Goal: Transaction & Acquisition: Subscribe to service/newsletter

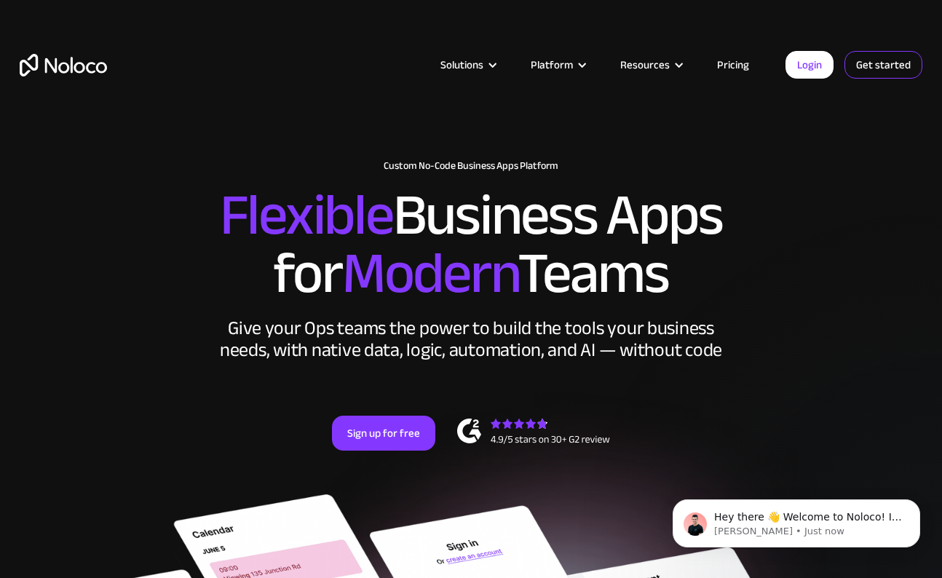
scroll to position [3, 0]
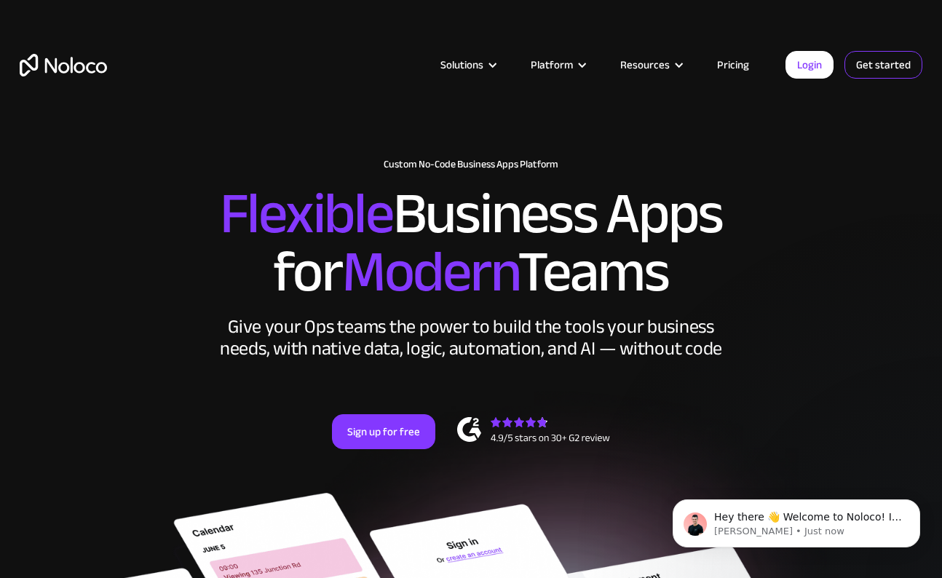
click at [902, 66] on link "Get started" at bounding box center [884, 65] width 78 height 28
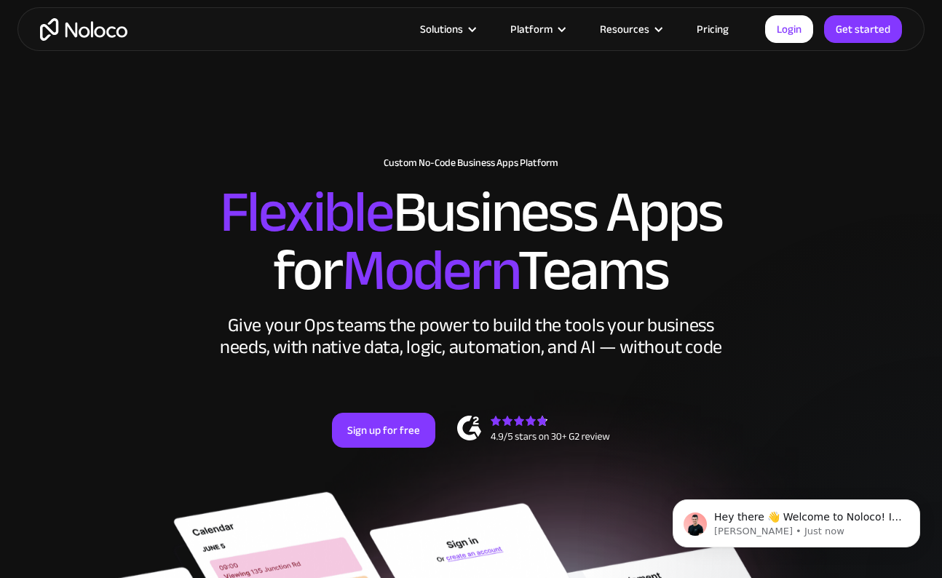
click at [725, 31] on link "Pricing" at bounding box center [713, 29] width 68 height 19
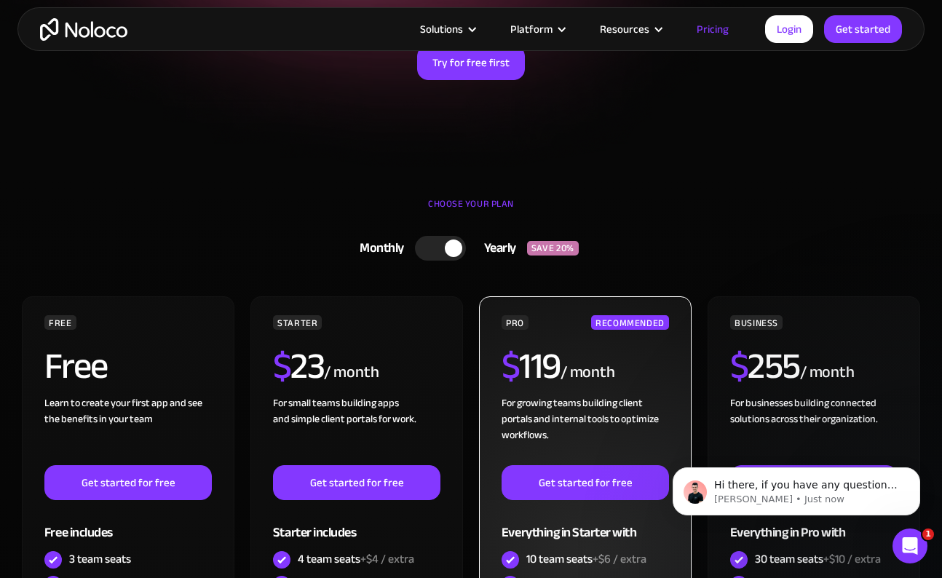
scroll to position [275, 0]
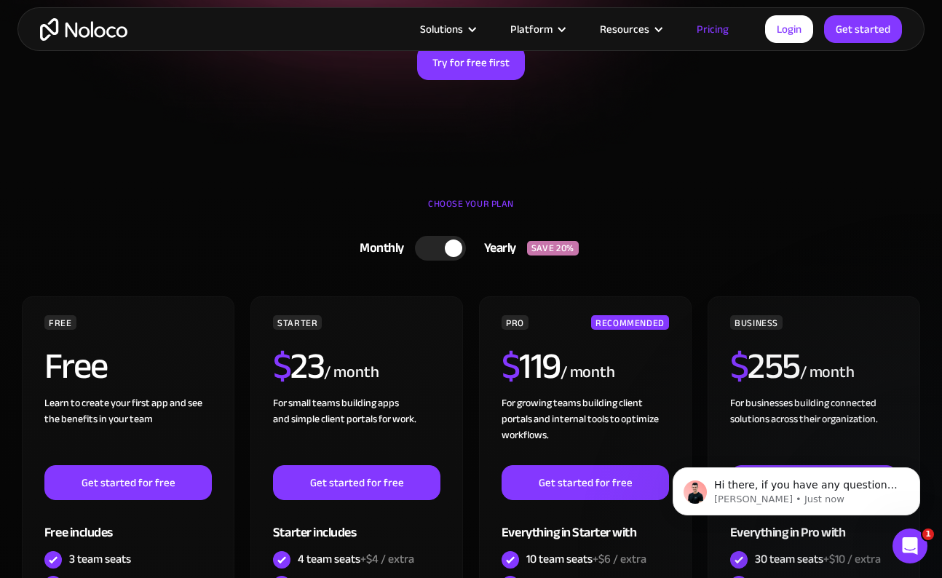
click at [417, 256] on div at bounding box center [440, 248] width 51 height 25
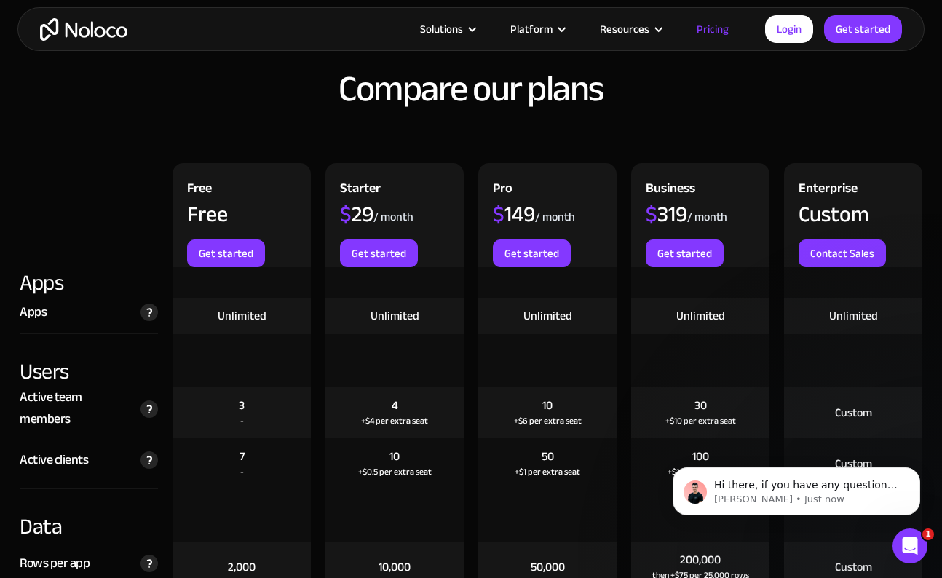
scroll to position [1629, 0]
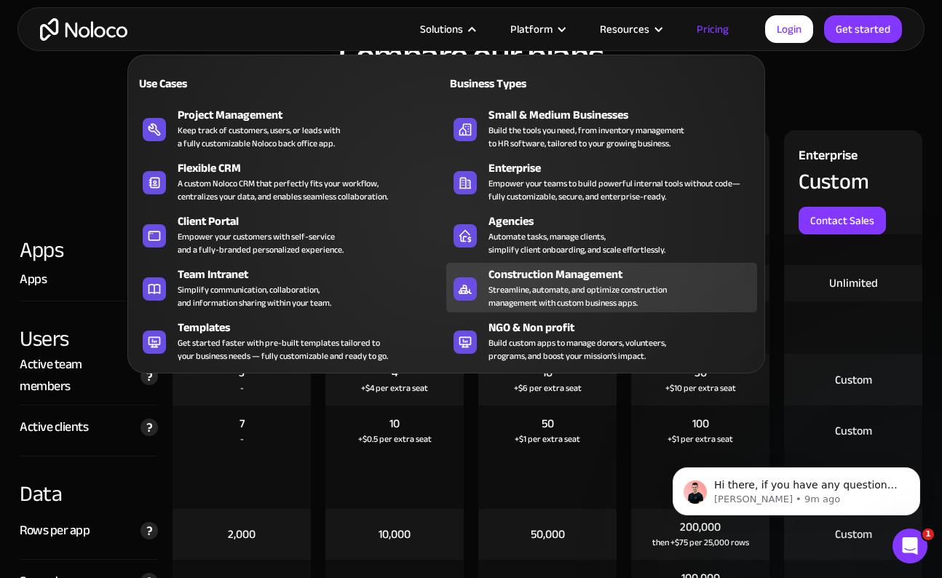
click at [604, 283] on div "Streamline, automate, and optimize construction management with custom business…" at bounding box center [578, 296] width 178 height 26
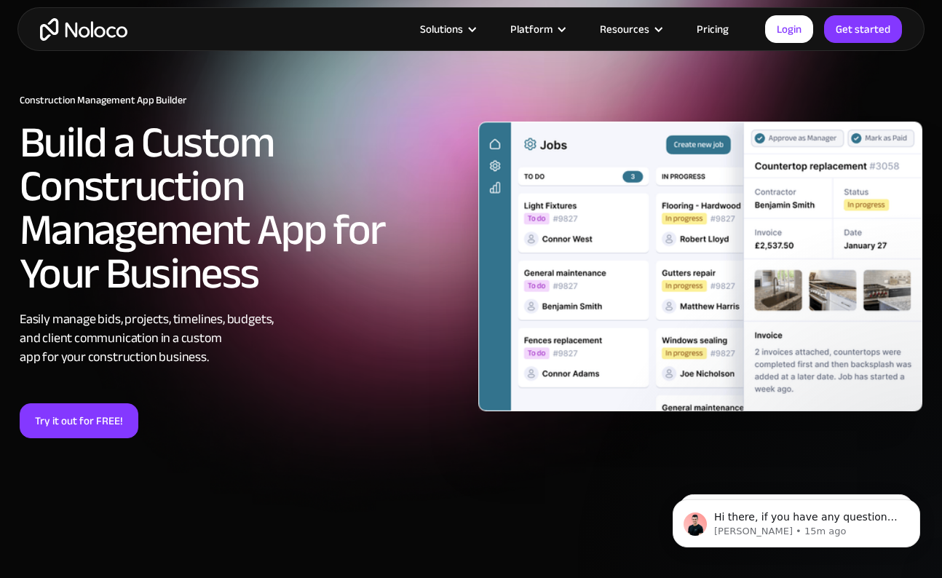
scroll to position [35, 0]
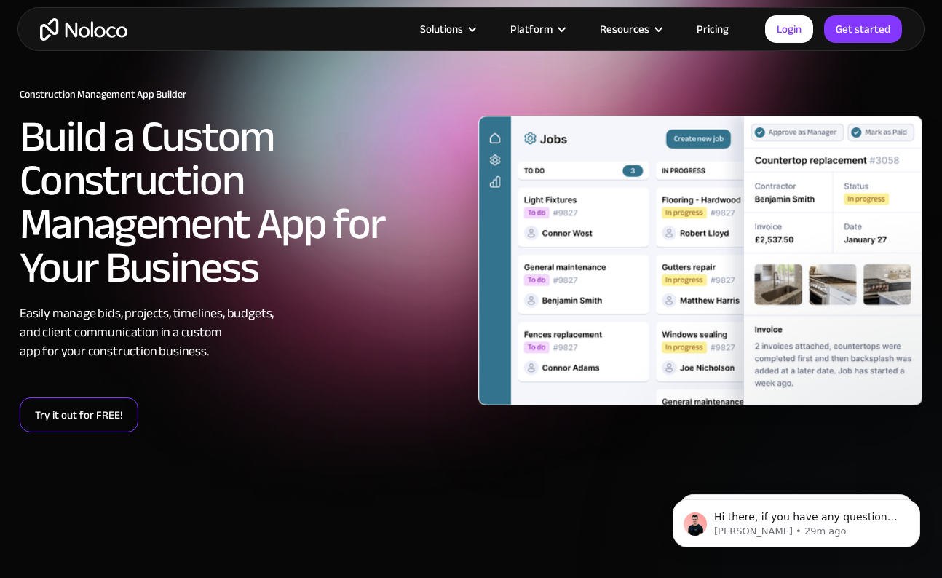
click at [82, 425] on link "Try it out for FREE!" at bounding box center [79, 415] width 119 height 35
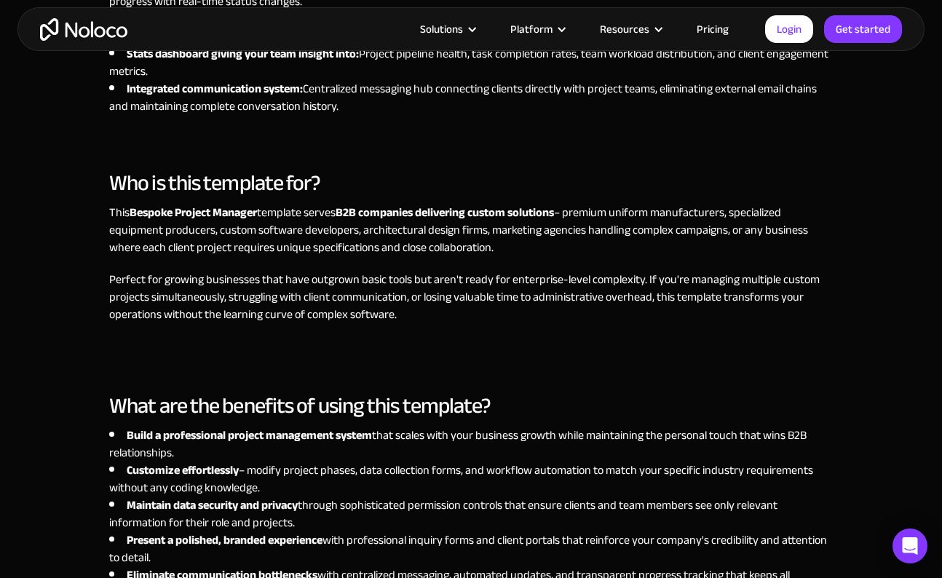
scroll to position [1221, 0]
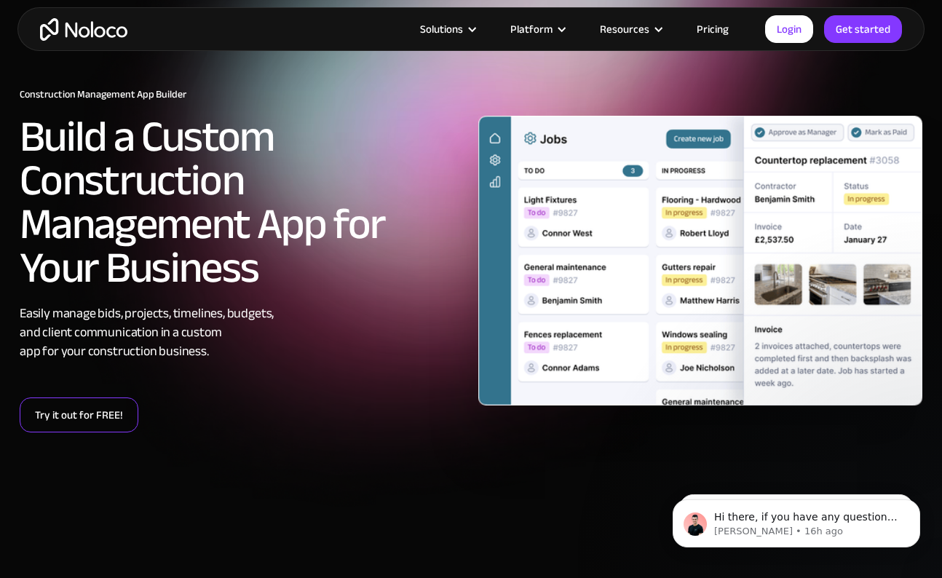
click at [85, 414] on link "Try it out for FREE!" at bounding box center [79, 415] width 119 height 35
click at [90, 411] on link "Try it out for FREE!" at bounding box center [79, 415] width 119 height 35
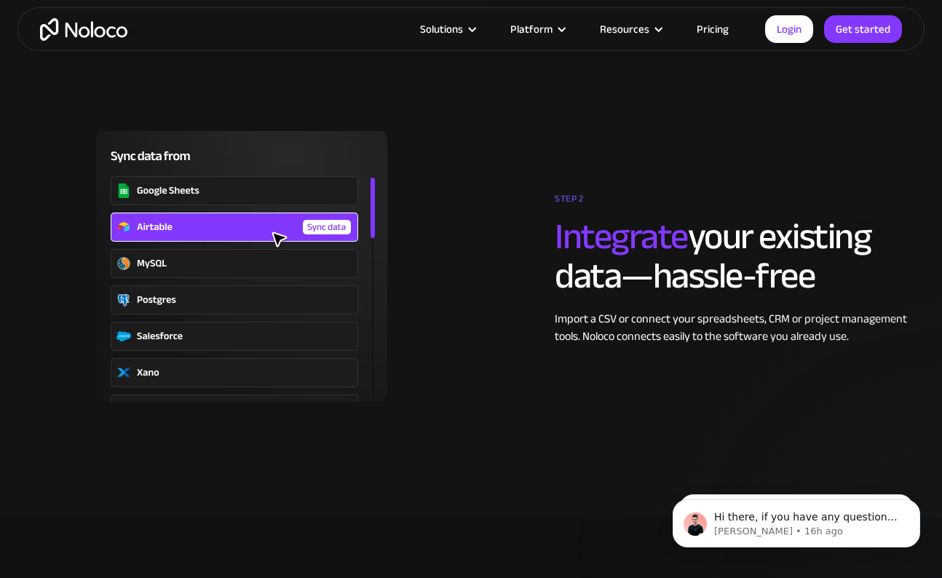
scroll to position [2409, 0]
